Goal: Task Accomplishment & Management: Complete application form

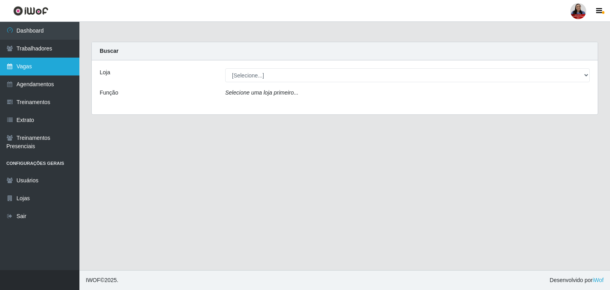
click at [25, 70] on link "Vagas" at bounding box center [39, 67] width 79 height 18
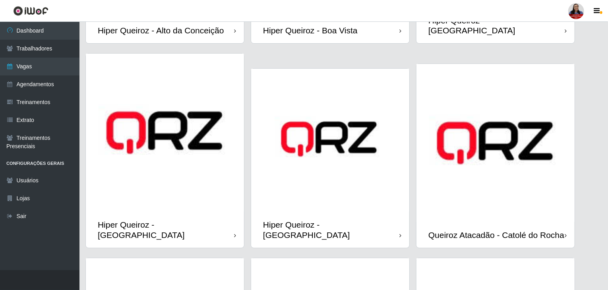
scroll to position [278, 0]
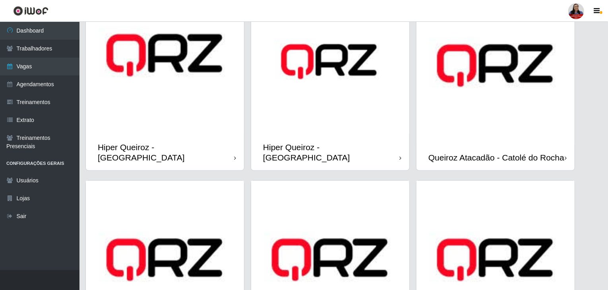
click at [154, 119] on img at bounding box center [165, 55] width 158 height 158
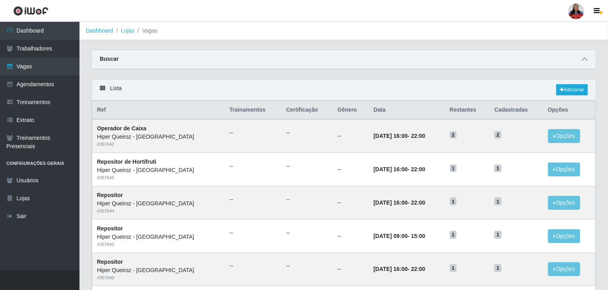
click at [584, 56] on span at bounding box center [585, 59] width 10 height 9
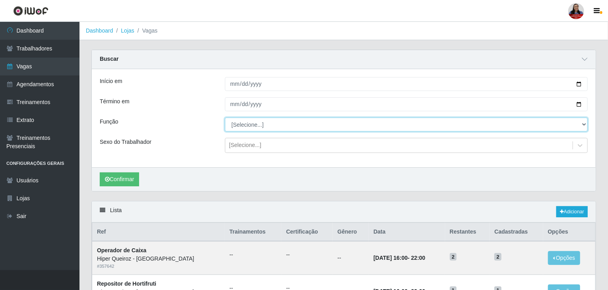
click at [296, 120] on select "[Selecione...] ASG ASG + ASG ++ Embalador Embalador + Embalador ++ Operador de …" at bounding box center [406, 125] width 363 height 14
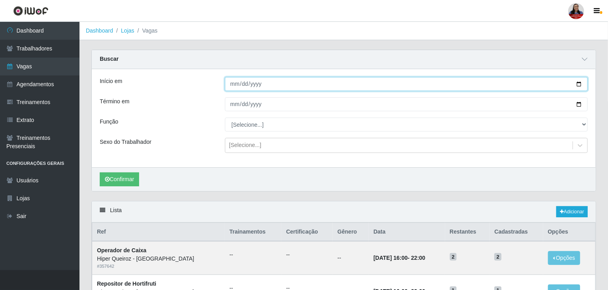
click at [578, 85] on input "Início em" at bounding box center [406, 84] width 363 height 14
type input "[DATE]"
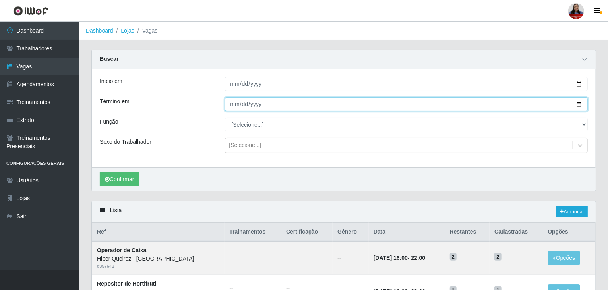
click at [578, 106] on input "Término em" at bounding box center [406, 104] width 363 height 14
type input "[DATE]"
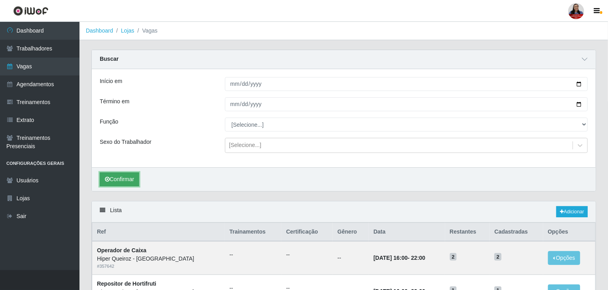
click at [133, 179] on button "Confirmar" at bounding box center [119, 179] width 39 height 14
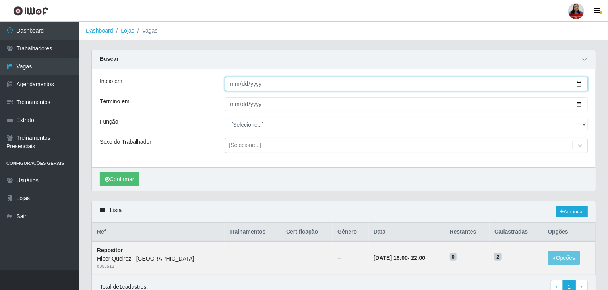
click at [579, 83] on input "[DATE]" at bounding box center [406, 84] width 363 height 14
type input "[DATE]"
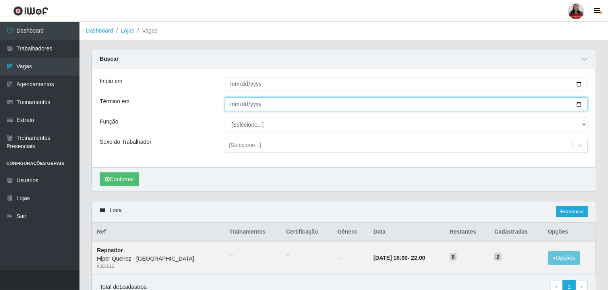
click at [580, 104] on input "[DATE]" at bounding box center [406, 104] width 363 height 14
type input "[DATE]"
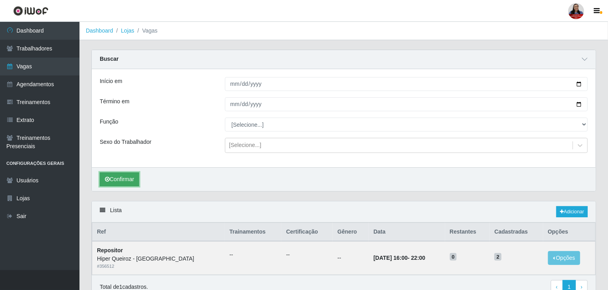
click at [135, 182] on button "Confirmar" at bounding box center [119, 179] width 39 height 14
